Goal: Information Seeking & Learning: Learn about a topic

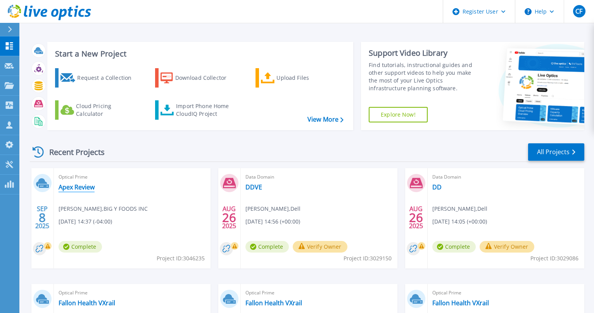
click at [66, 186] on link "Apex Review" at bounding box center [77, 187] width 36 height 8
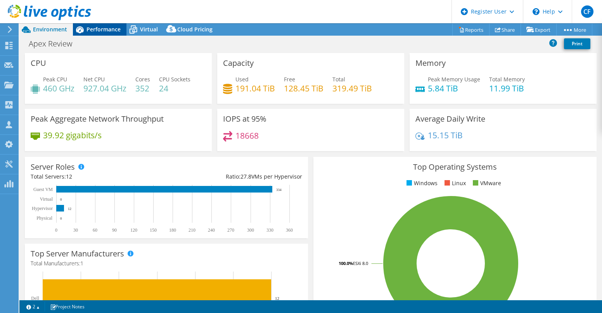
click at [112, 31] on span "Performance" at bounding box center [104, 29] width 34 height 7
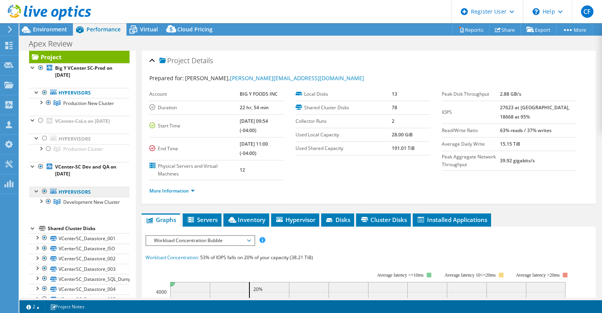
scroll to position [14, 0]
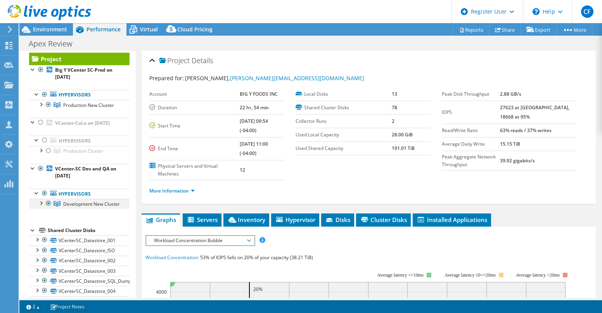
click at [42, 207] on div at bounding box center [41, 203] width 8 height 8
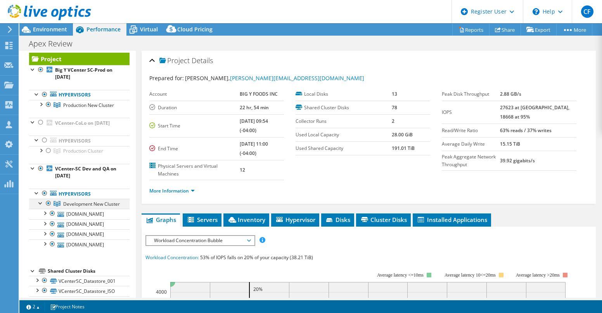
click at [40, 207] on div at bounding box center [41, 203] width 8 height 8
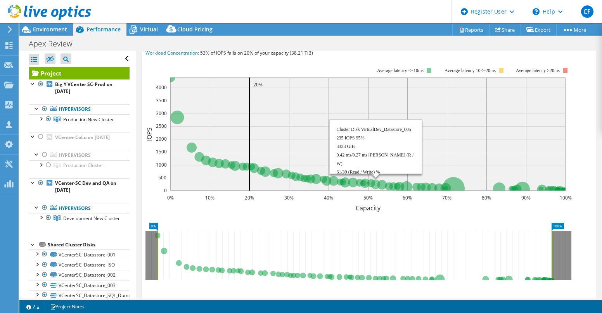
scroll to position [0, 0]
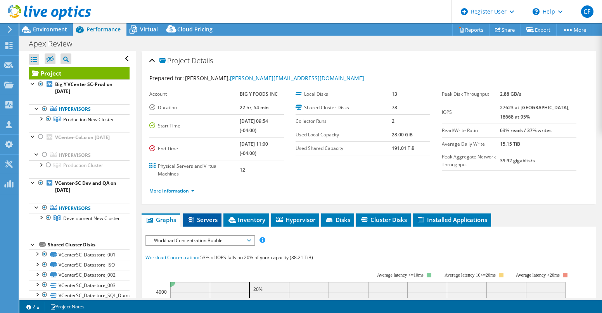
click at [206, 217] on span "Servers" at bounding box center [202, 220] width 31 height 8
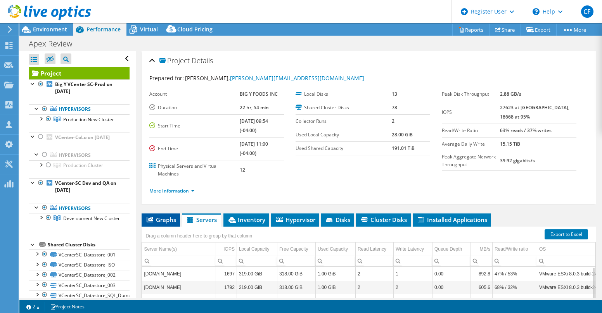
click at [164, 219] on span "Graphs" at bounding box center [160, 220] width 31 height 8
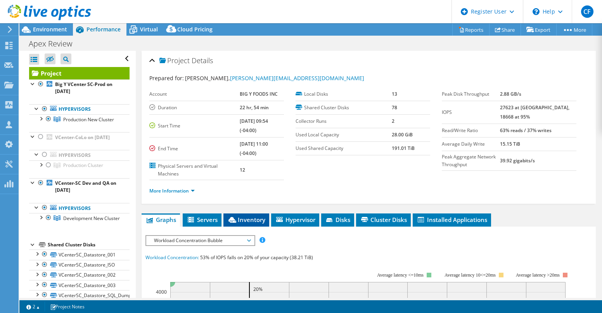
click at [248, 220] on span "Inventory" at bounding box center [246, 220] width 38 height 8
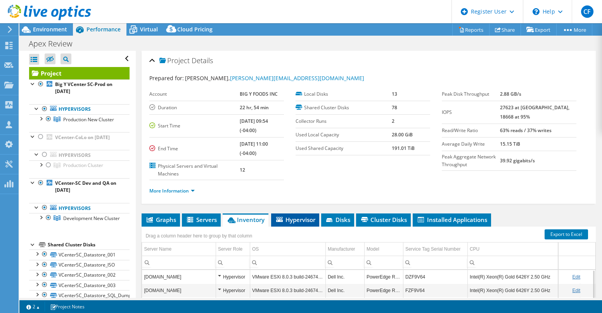
click at [308, 219] on span "Hypervisor" at bounding box center [295, 220] width 40 height 8
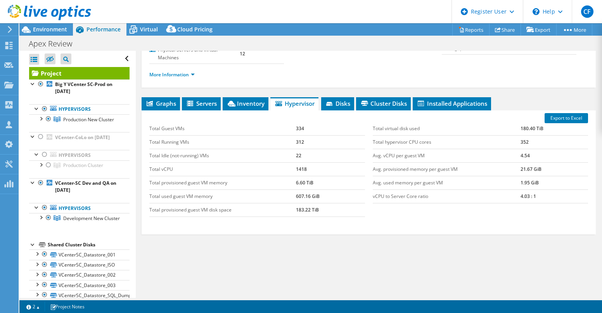
scroll to position [114, 0]
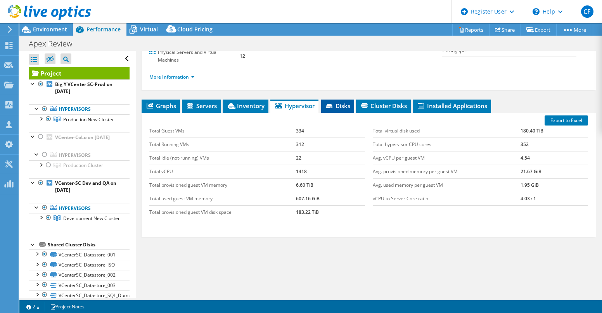
click at [339, 109] on li "Disks" at bounding box center [337, 106] width 33 height 13
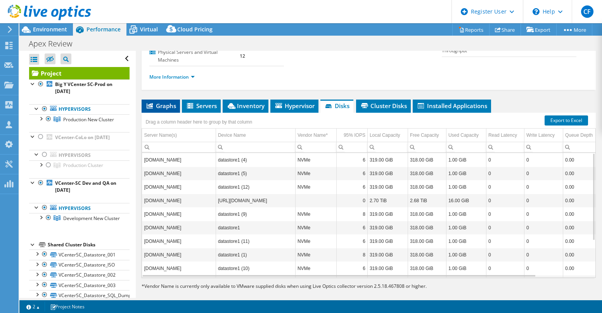
click at [167, 105] on span "Graphs" at bounding box center [160, 106] width 31 height 8
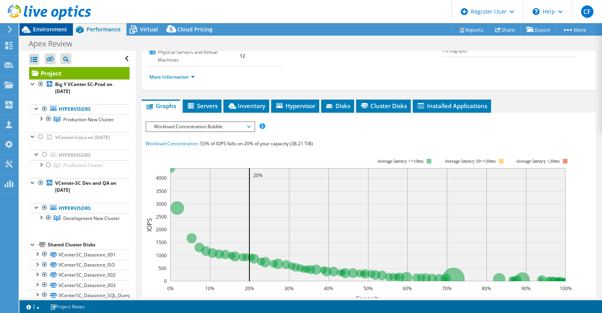
click at [55, 29] on span "Environment" at bounding box center [50, 29] width 34 height 7
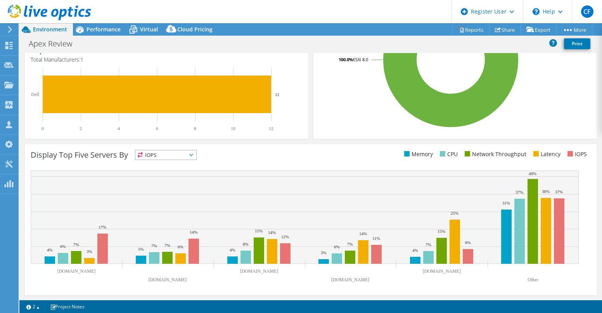
scroll to position [0, 0]
